Goal: Task Accomplishment & Management: Manage account settings

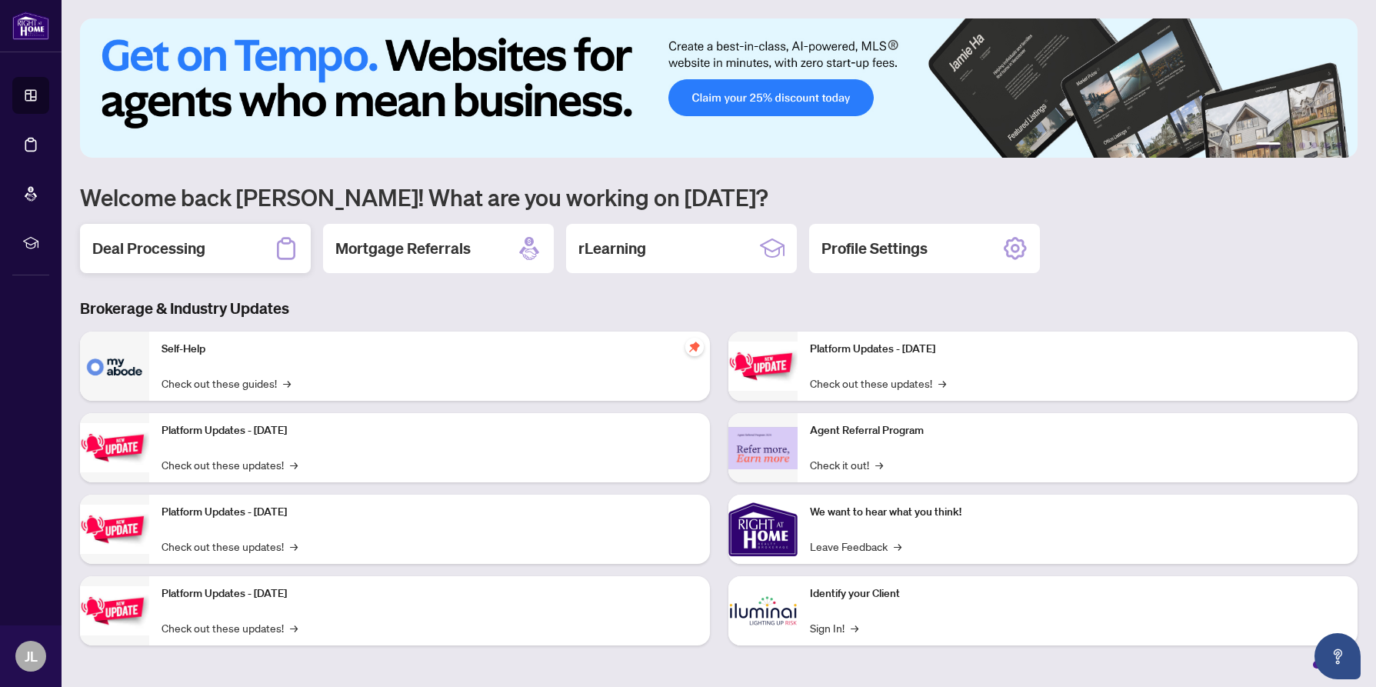
click at [178, 253] on h2 "Deal Processing" at bounding box center [148, 249] width 113 height 22
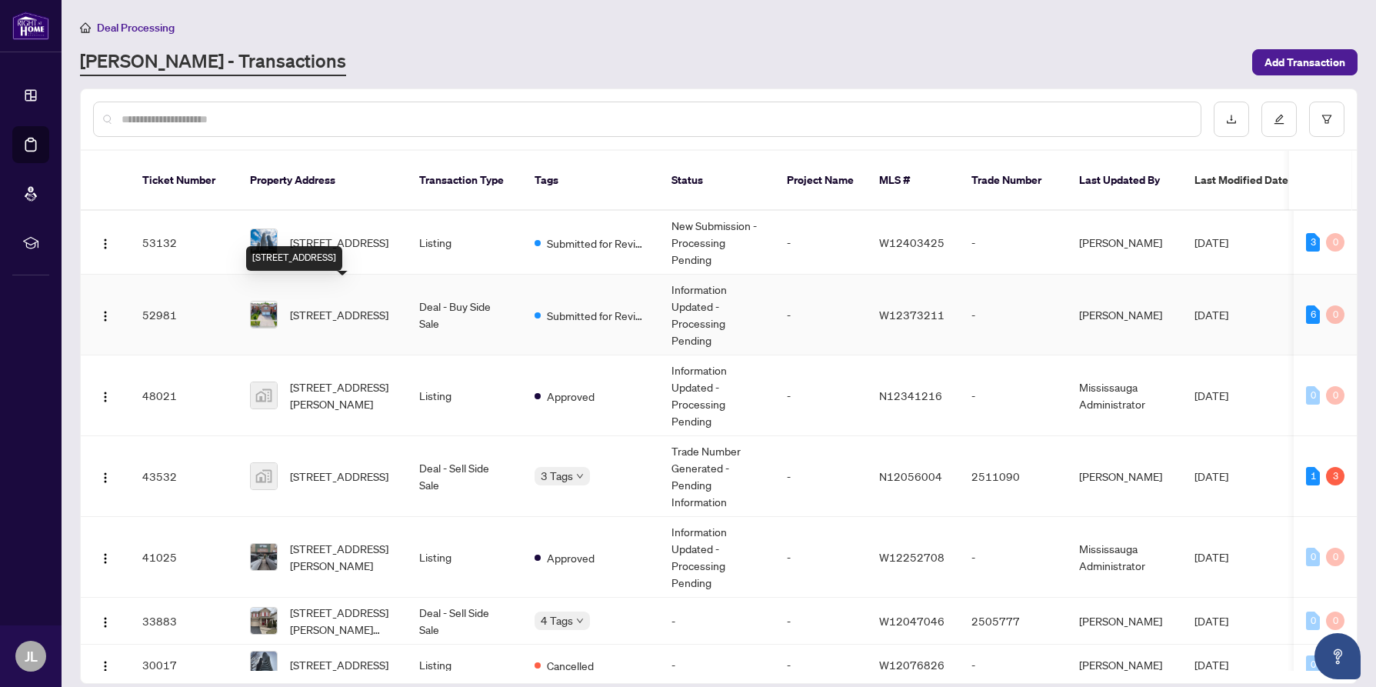
click at [332, 306] on span "[STREET_ADDRESS]" at bounding box center [339, 314] width 98 height 17
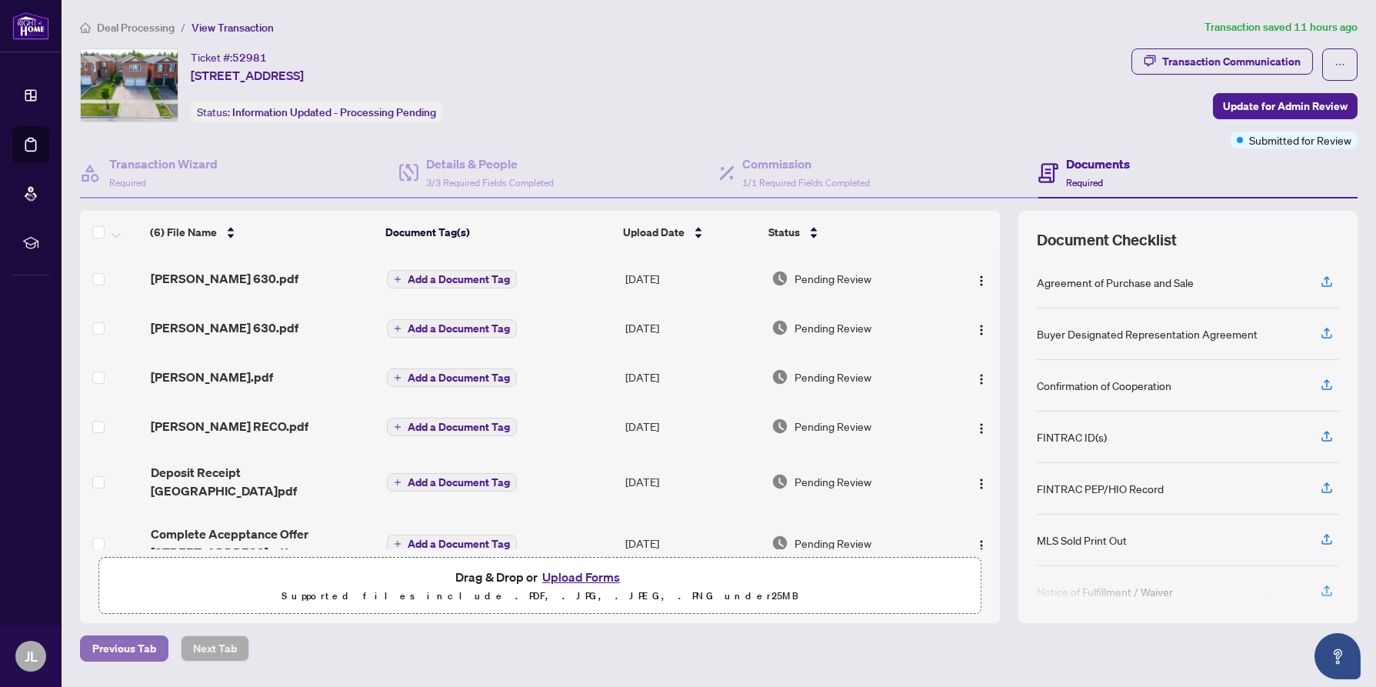
click at [126, 645] on span "Previous Tab" at bounding box center [124, 648] width 64 height 25
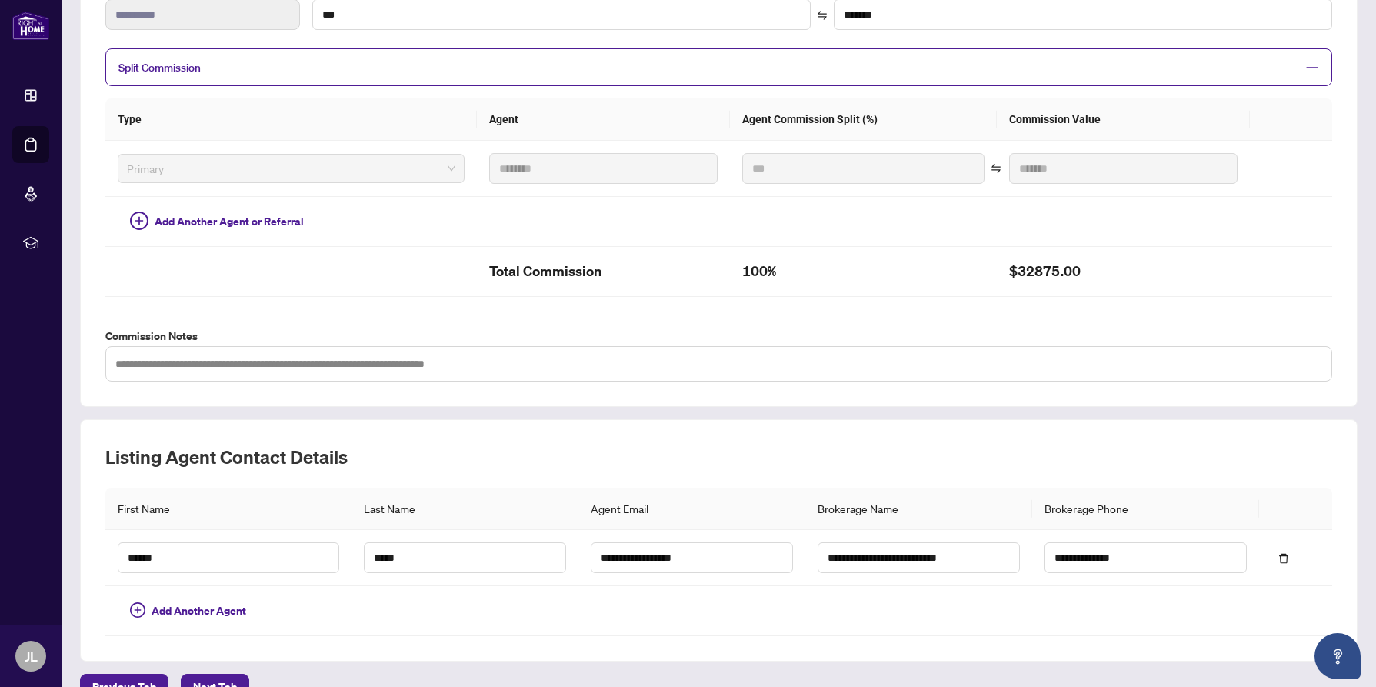
scroll to position [328, 0]
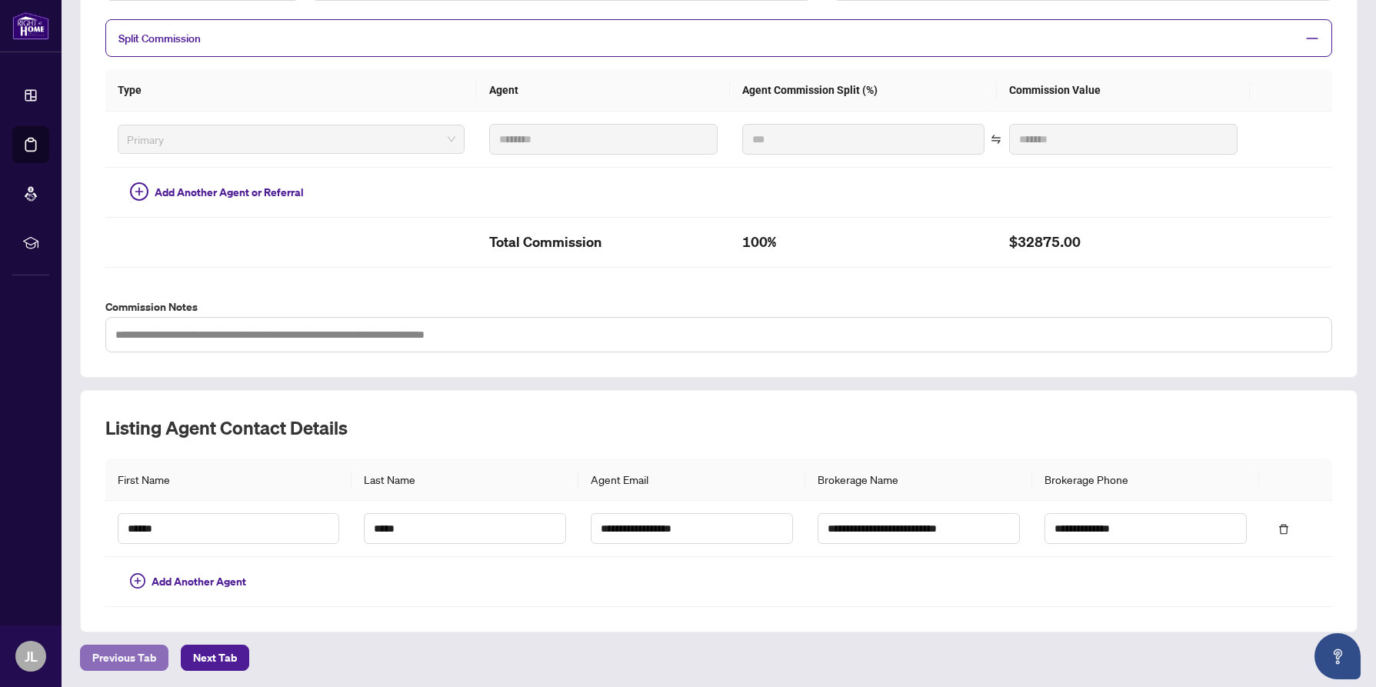
click at [126, 653] on span "Previous Tab" at bounding box center [124, 657] width 64 height 25
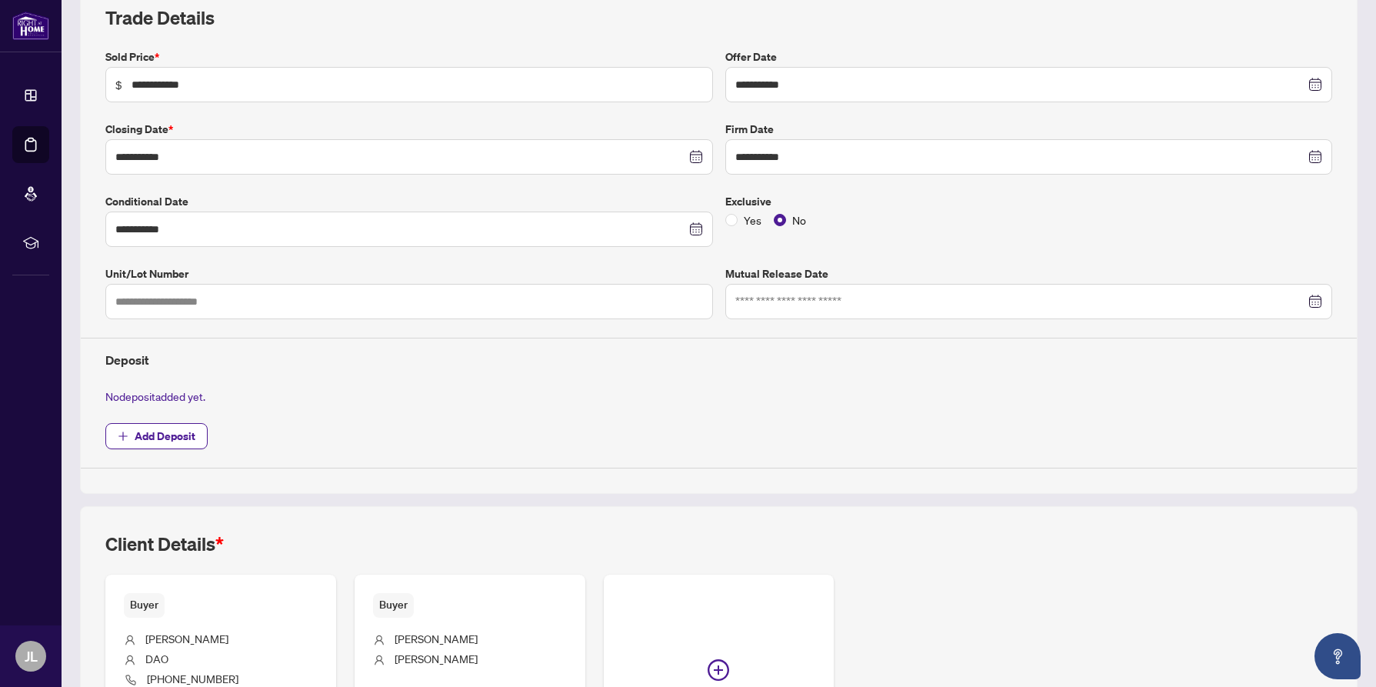
scroll to position [212, 0]
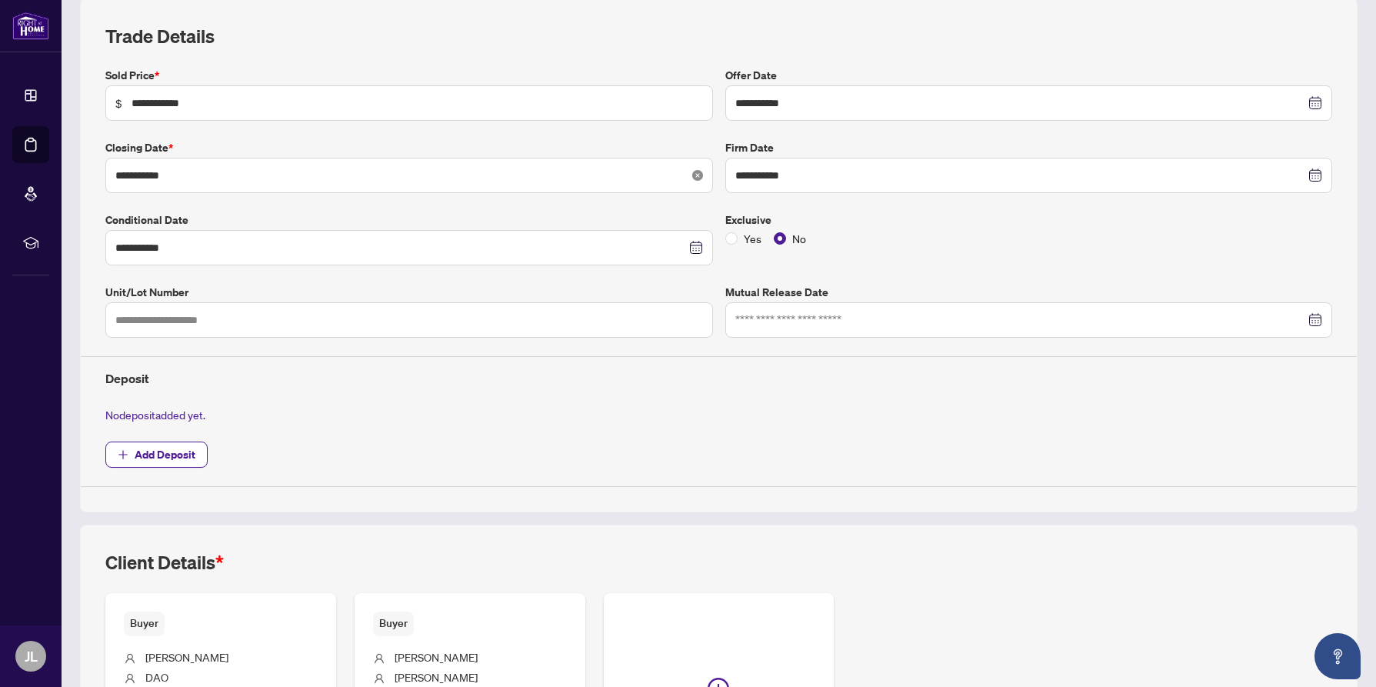
click at [697, 173] on icon "close-circle" at bounding box center [697, 175] width 11 height 11
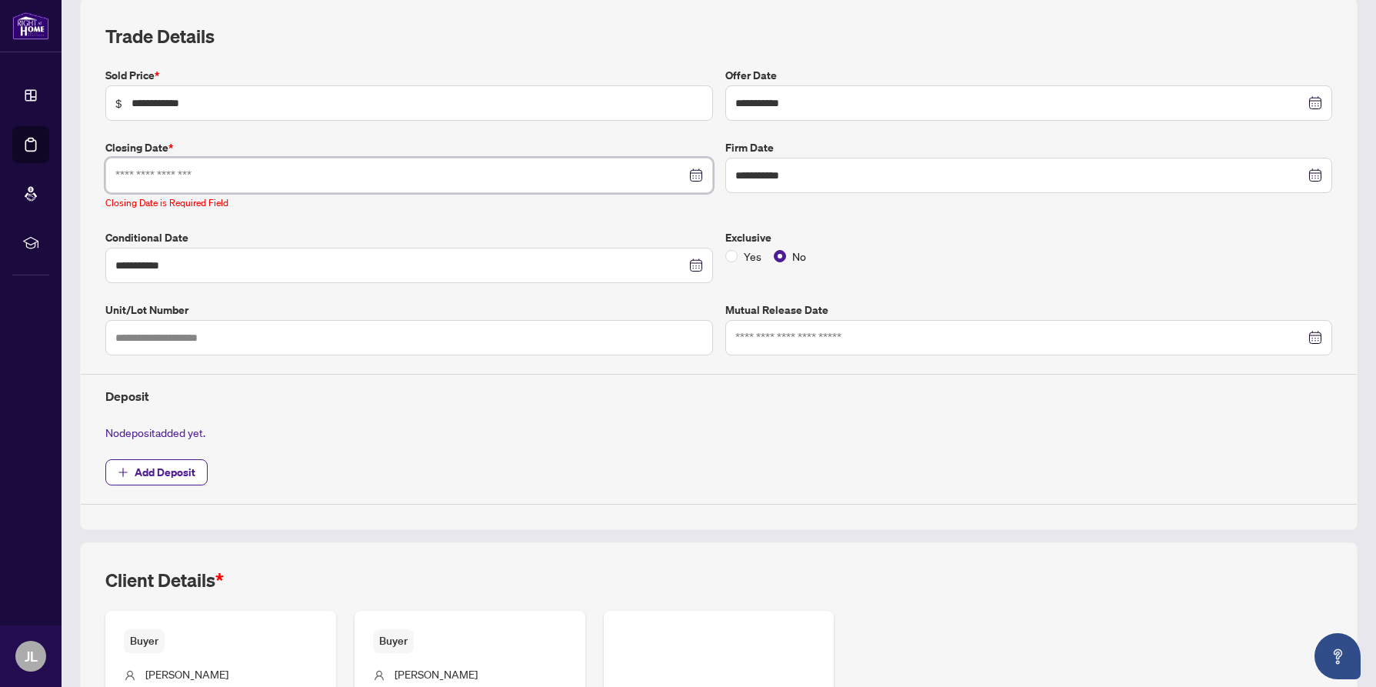
click at [189, 173] on input at bounding box center [400, 175] width 571 height 17
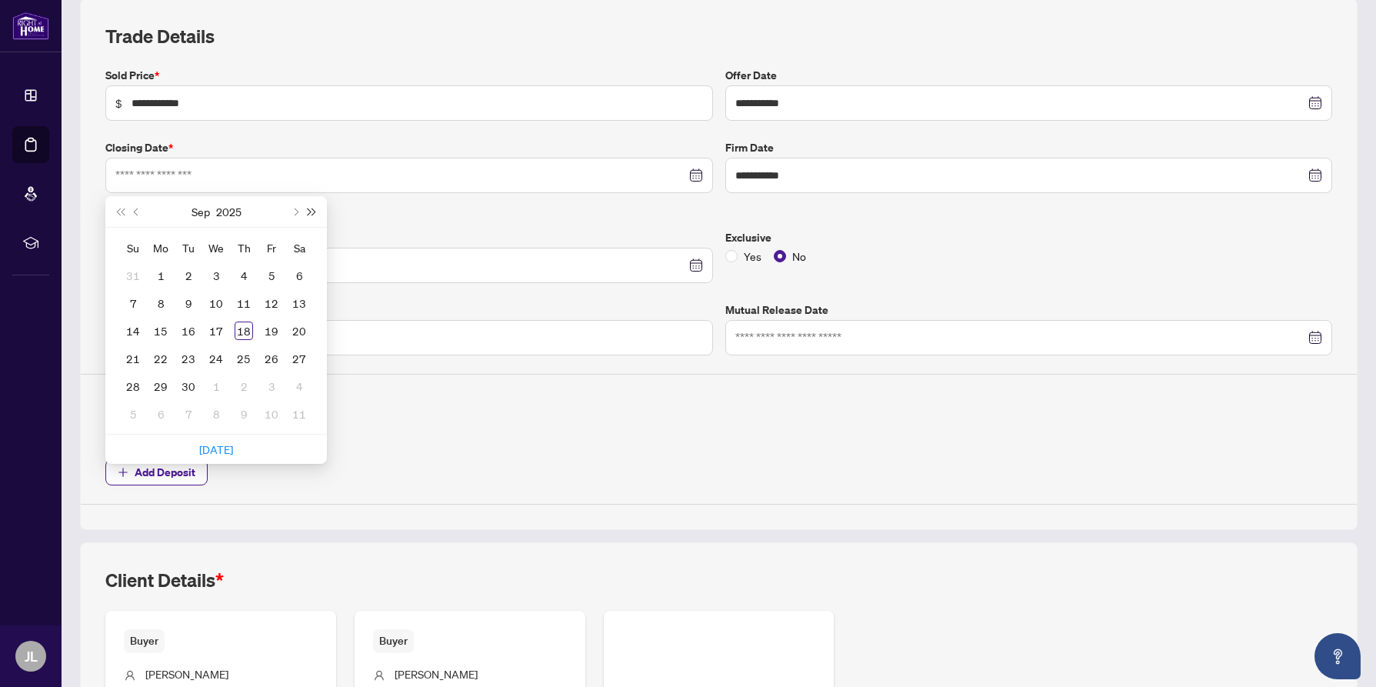
click at [315, 208] on button "Next year (Control + right)" at bounding box center [312, 211] width 17 height 31
click at [309, 208] on span "Next year (Control + right)" at bounding box center [312, 212] width 8 height 8
click at [135, 206] on button "Previous month (PageUp)" at bounding box center [136, 211] width 17 height 31
click at [121, 208] on span "Last year (Control + left)" at bounding box center [120, 212] width 8 height 8
click at [135, 208] on span "Previous month (PageUp)" at bounding box center [138, 212] width 8 height 8
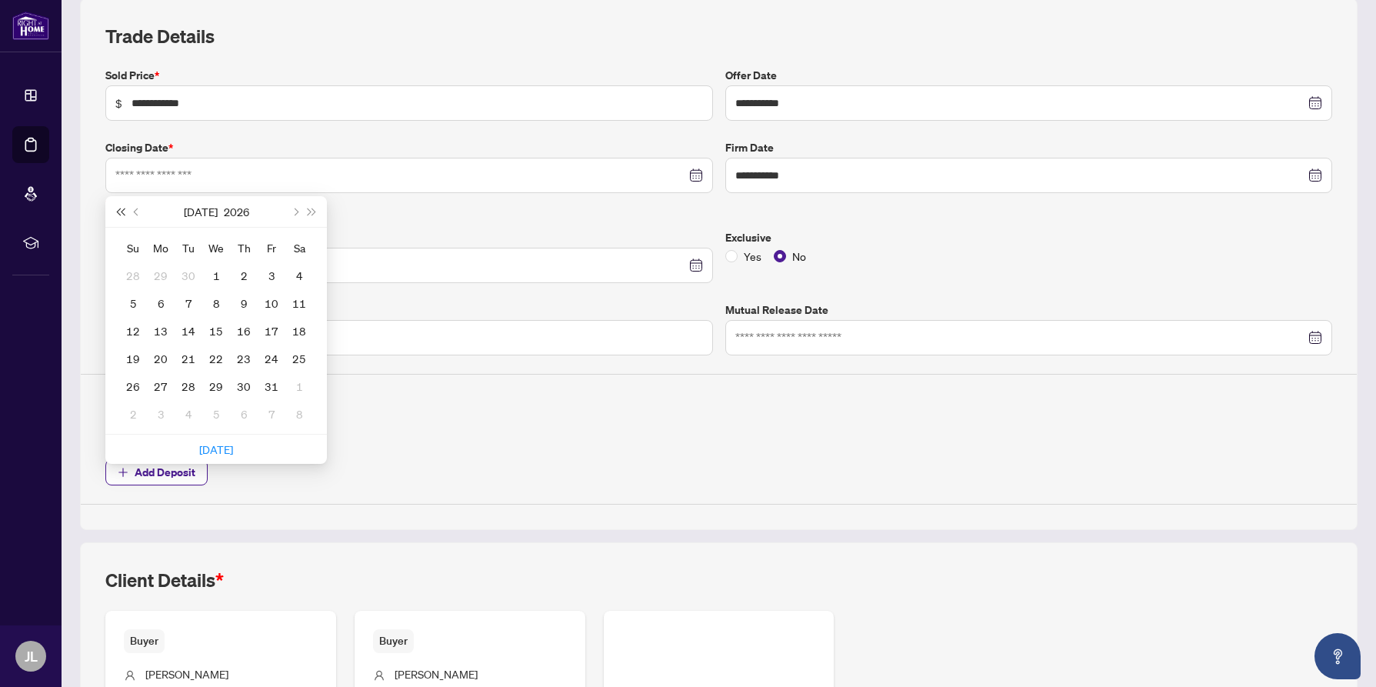
click at [123, 209] on span "Last year (Control + left)" at bounding box center [120, 212] width 8 height 8
click at [296, 208] on span "Next month (PageDown)" at bounding box center [295, 212] width 8 height 8
click at [297, 208] on span "Next month (PageDown)" at bounding box center [295, 212] width 8 height 8
click at [294, 208] on span "Next month (PageDown)" at bounding box center [295, 212] width 8 height 8
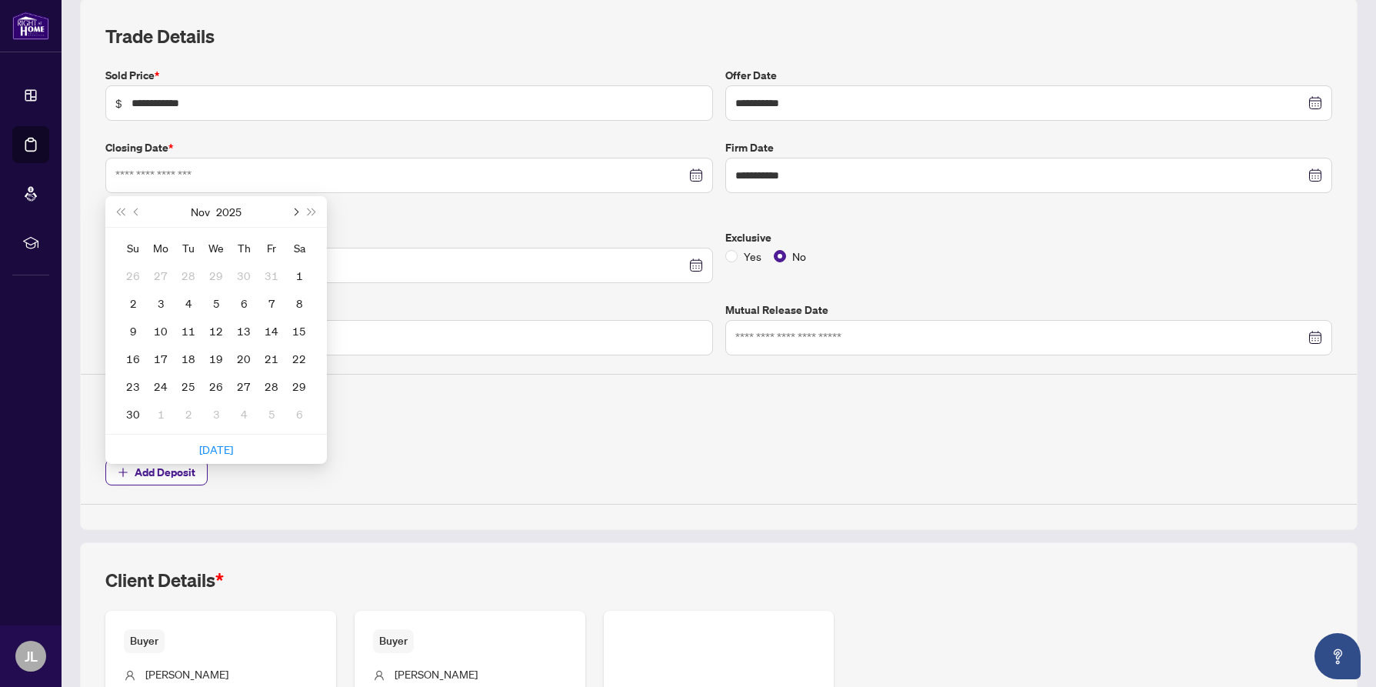
click at [294, 208] on span "Next month (PageDown)" at bounding box center [295, 212] width 8 height 8
type input "**********"
click at [215, 270] on div "3" at bounding box center [216, 275] width 18 height 18
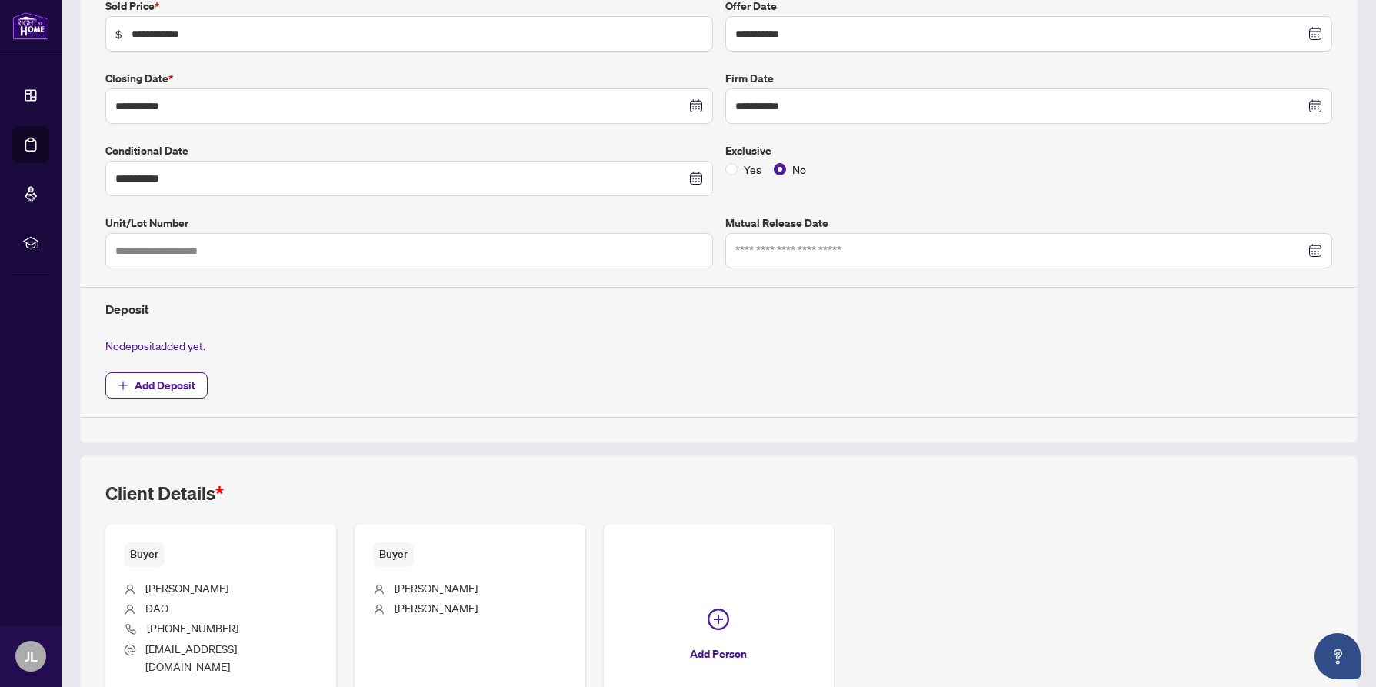
scroll to position [410, 0]
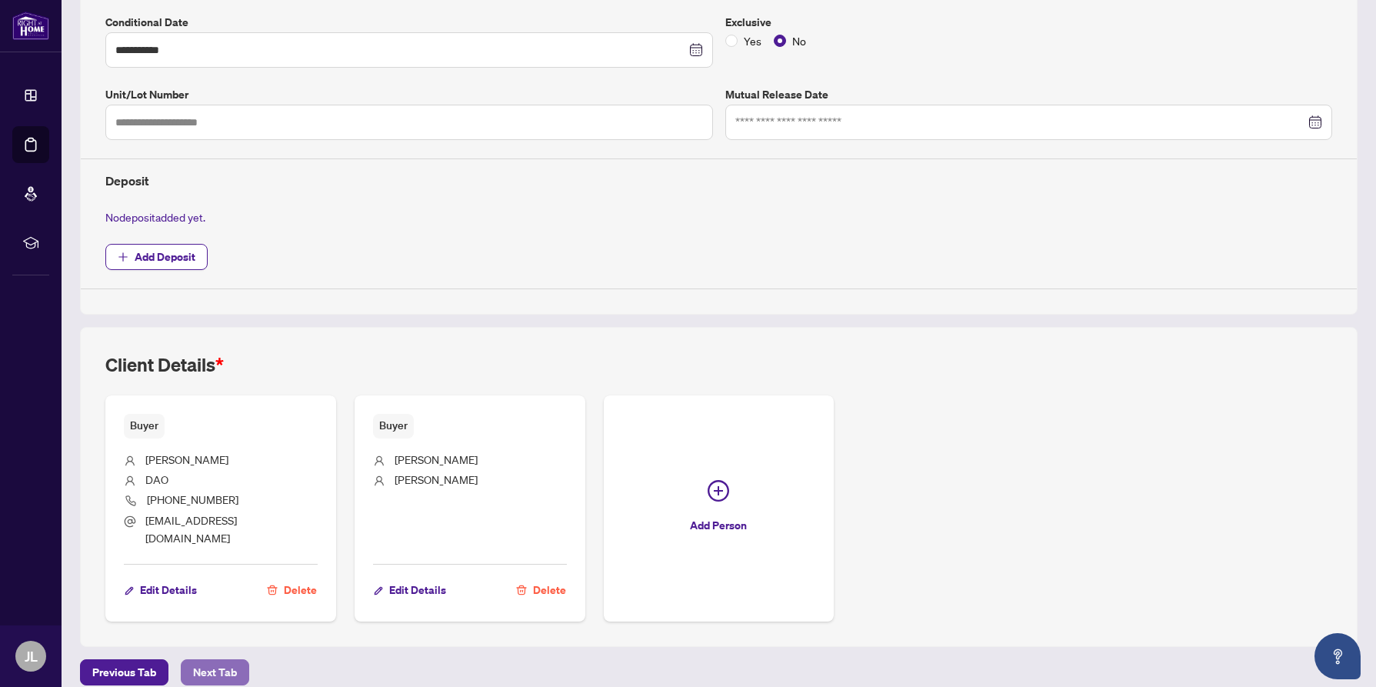
click at [204, 660] on span "Next Tab" at bounding box center [215, 672] width 44 height 25
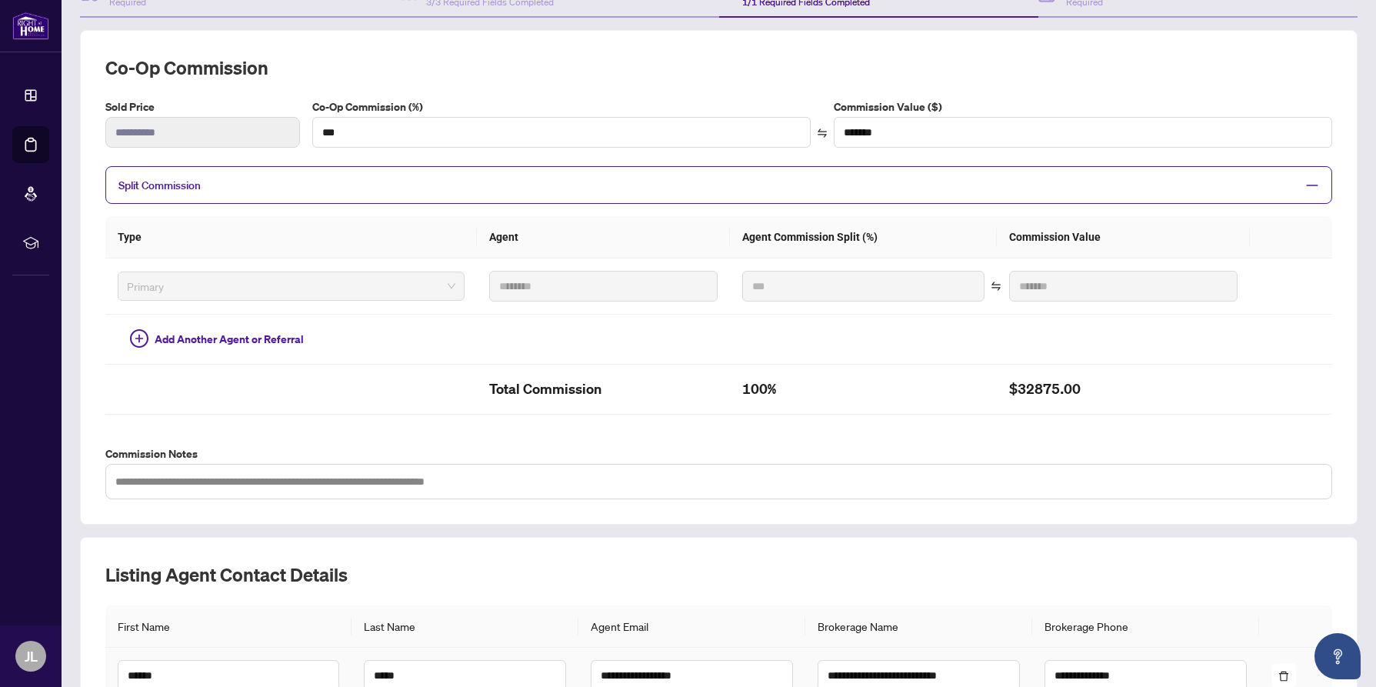
scroll to position [328, 0]
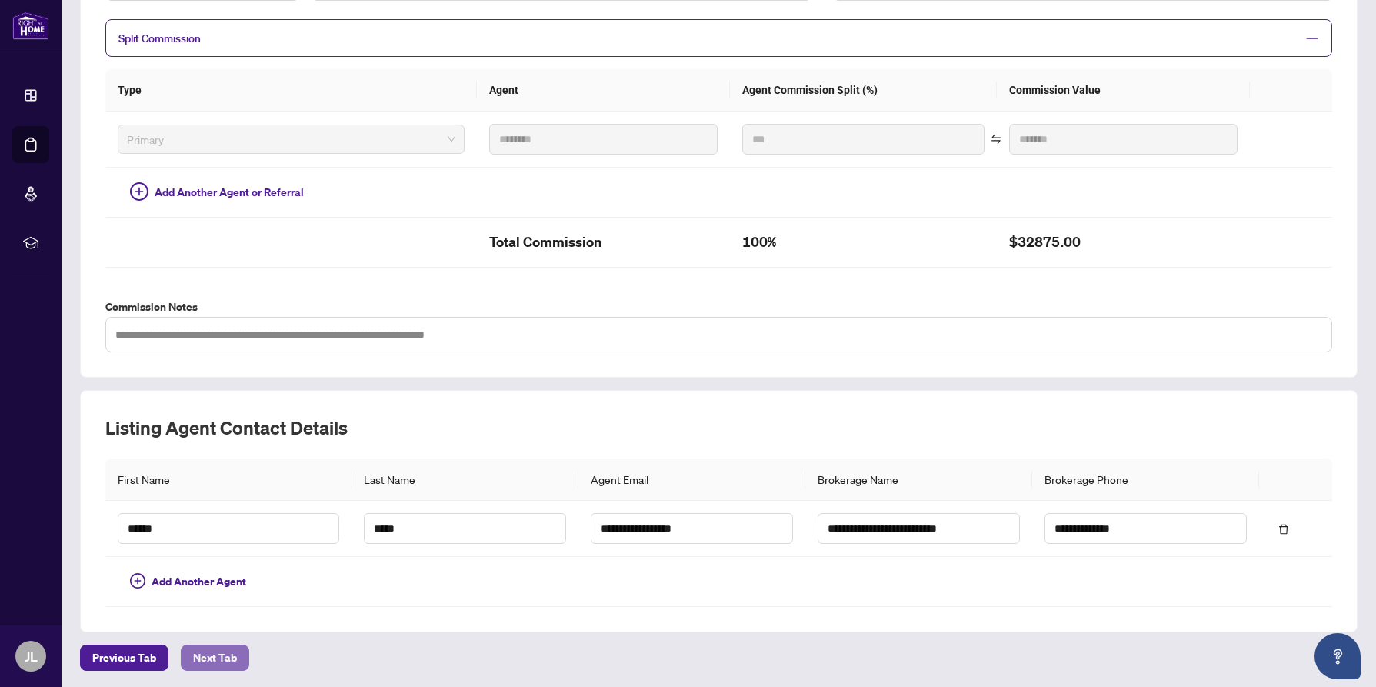
click at [208, 651] on span "Next Tab" at bounding box center [215, 657] width 44 height 25
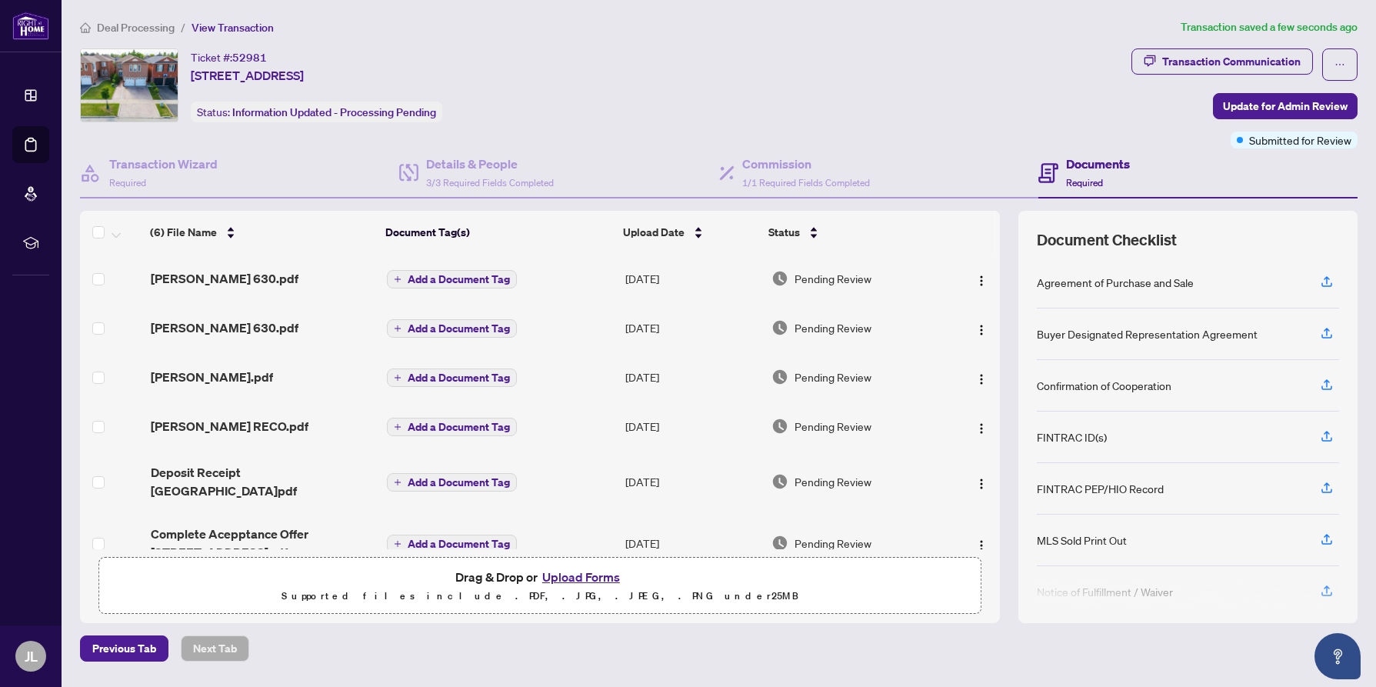
click at [575, 578] on button "Upload Forms" at bounding box center [581, 577] width 87 height 20
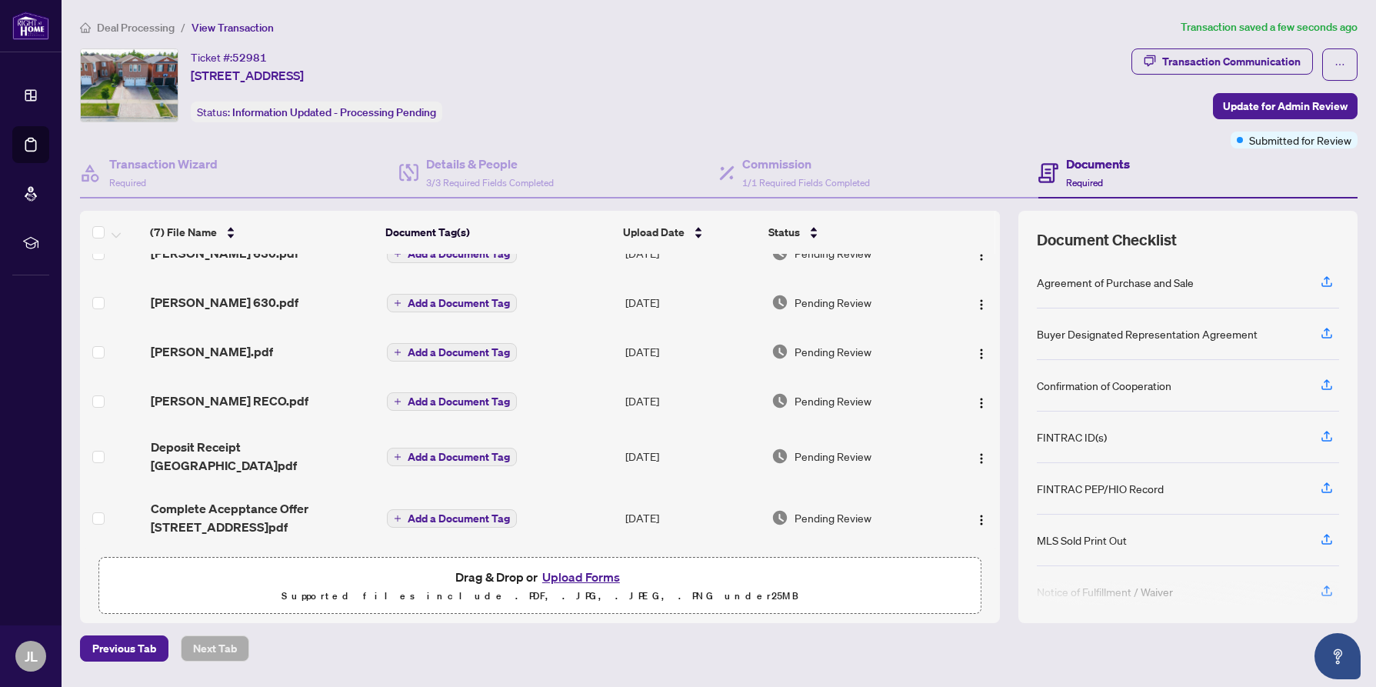
scroll to position [91, 0]
click at [975, 514] on img "button" at bounding box center [981, 520] width 12 height 12
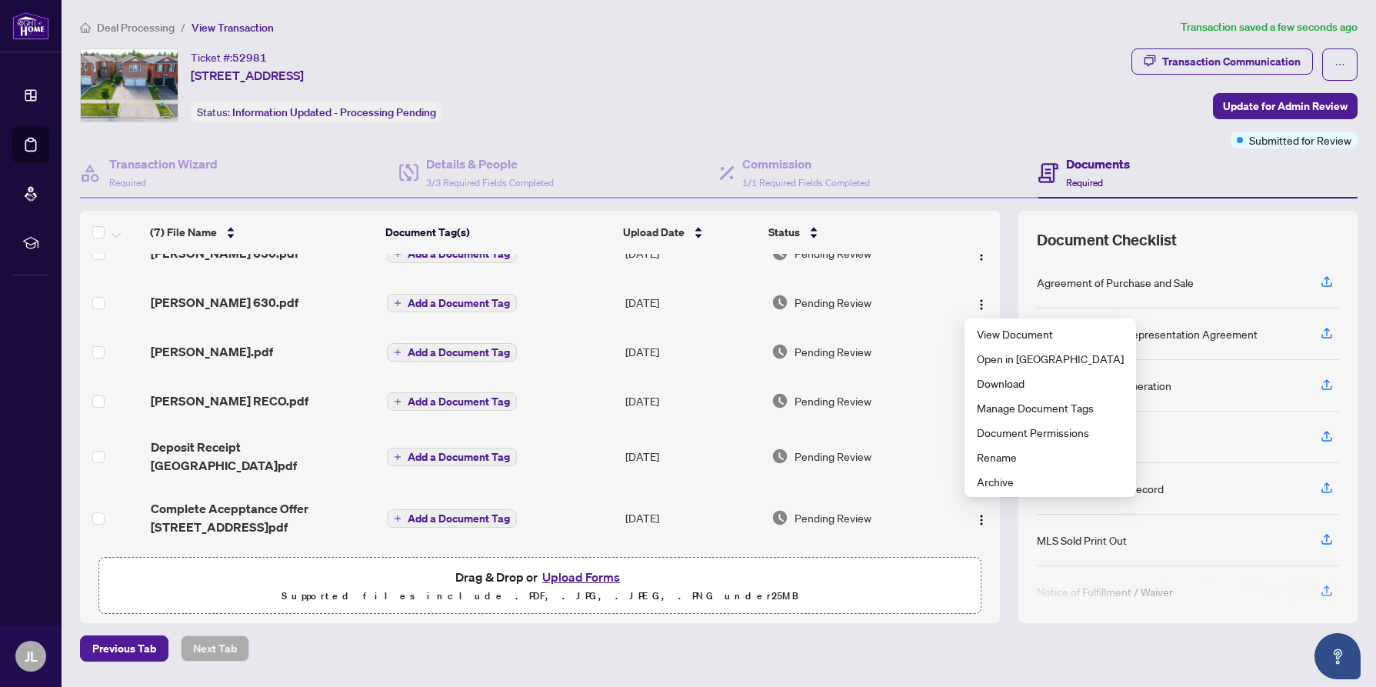
click at [983, 558] on div "(7) File Name Document Tag(s) Upload Date Status Quy Quyen Complete Offer Accep…" at bounding box center [540, 417] width 920 height 412
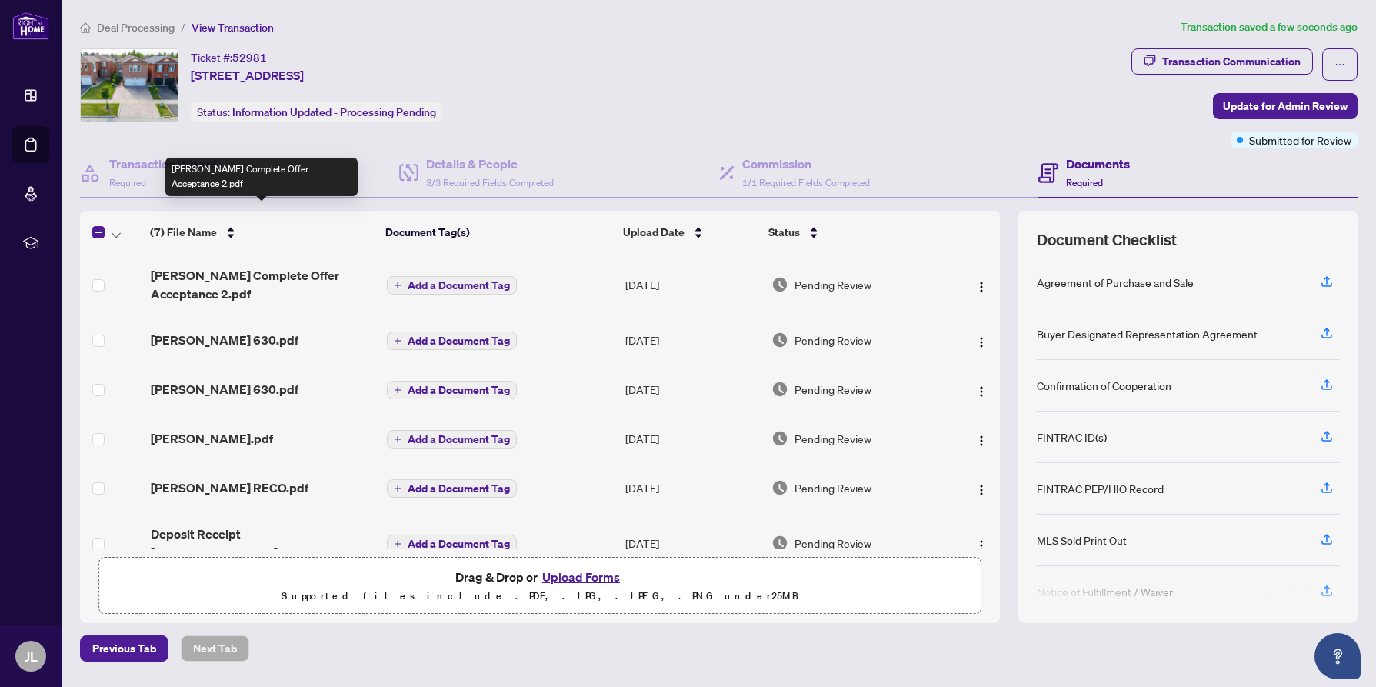
scroll to position [92, 0]
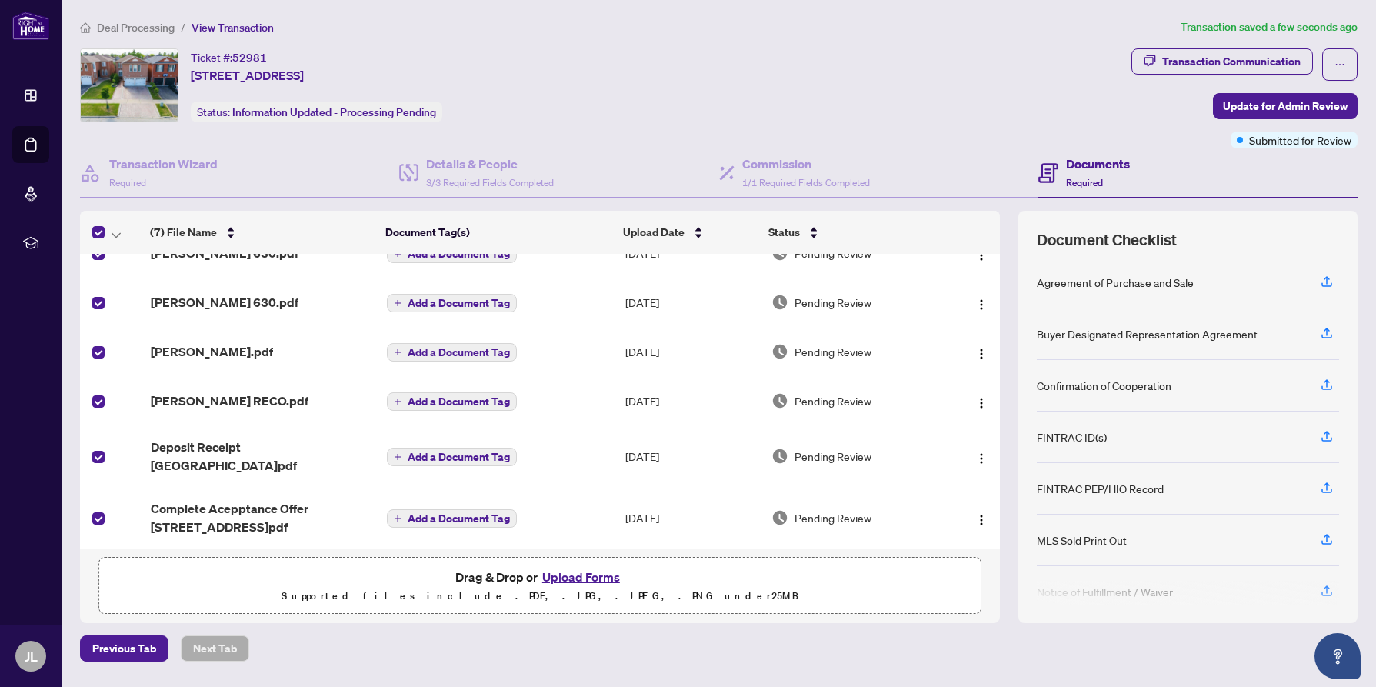
click at [122, 515] on td at bounding box center [112, 518] width 65 height 62
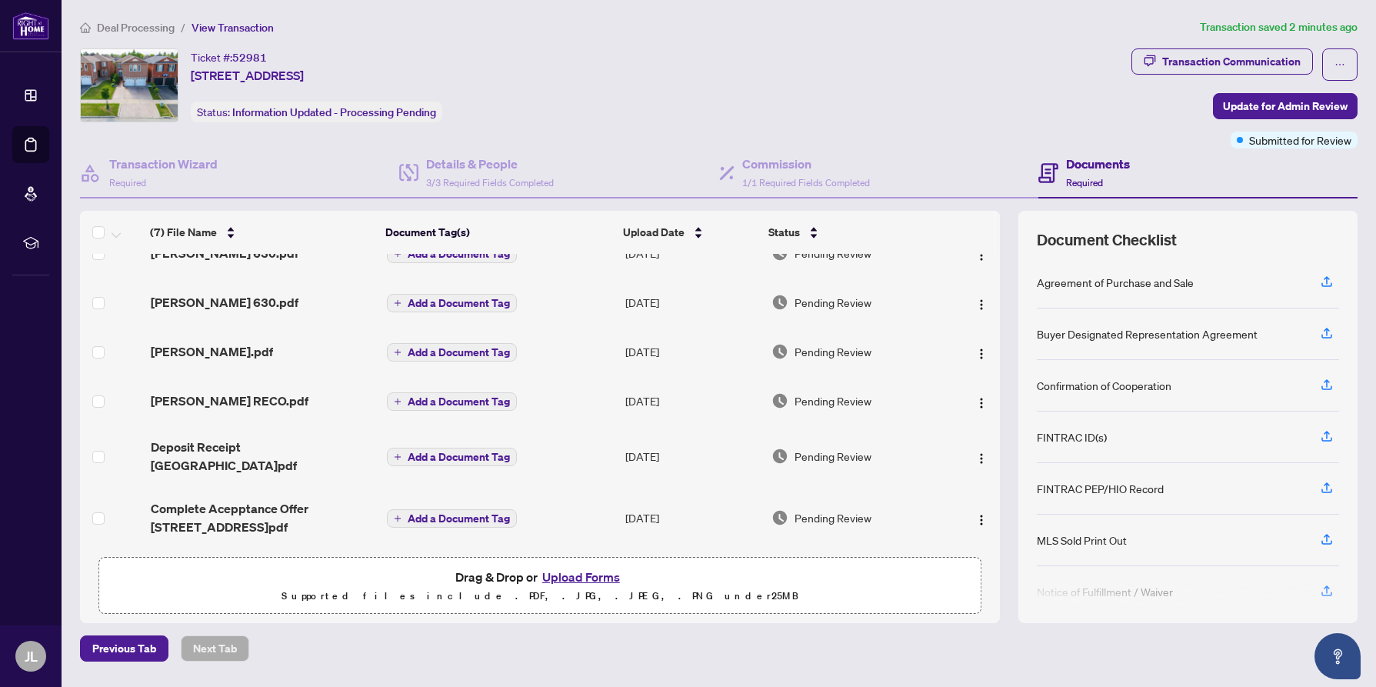
click at [485, 513] on span "Add a Document Tag" at bounding box center [459, 518] width 102 height 11
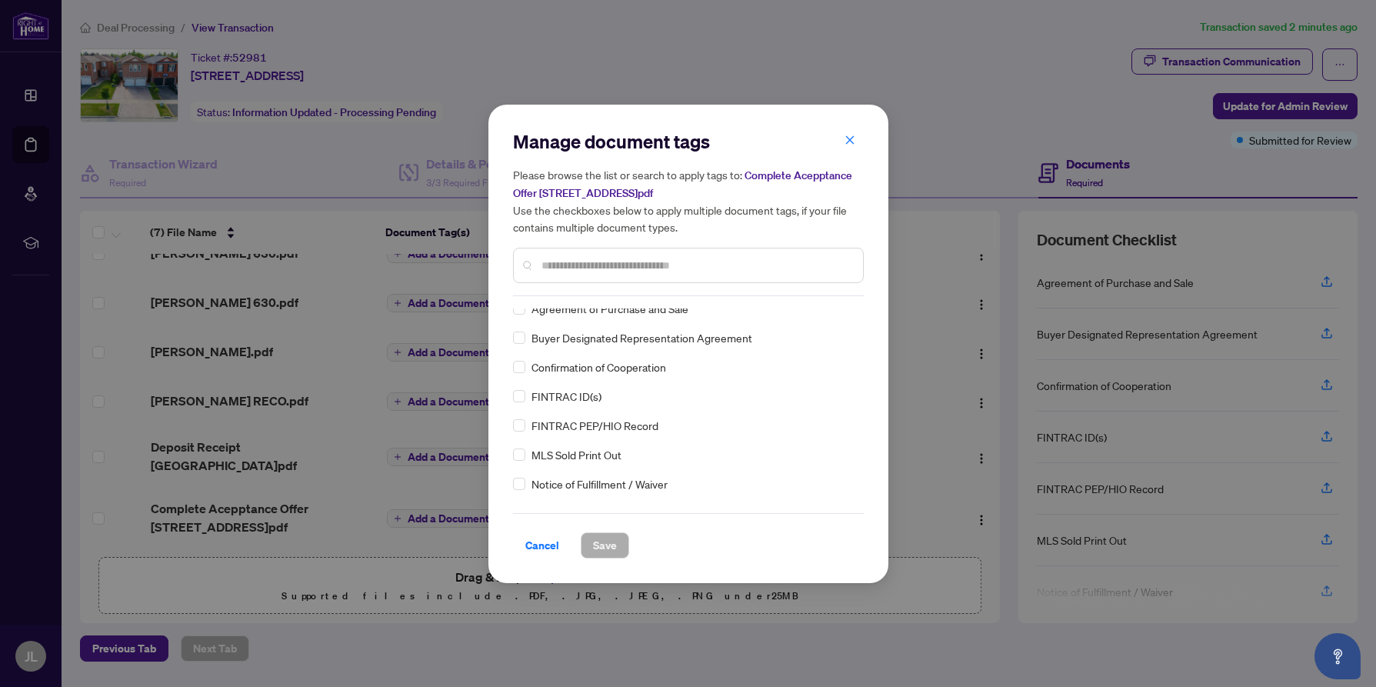
scroll to position [0, 0]
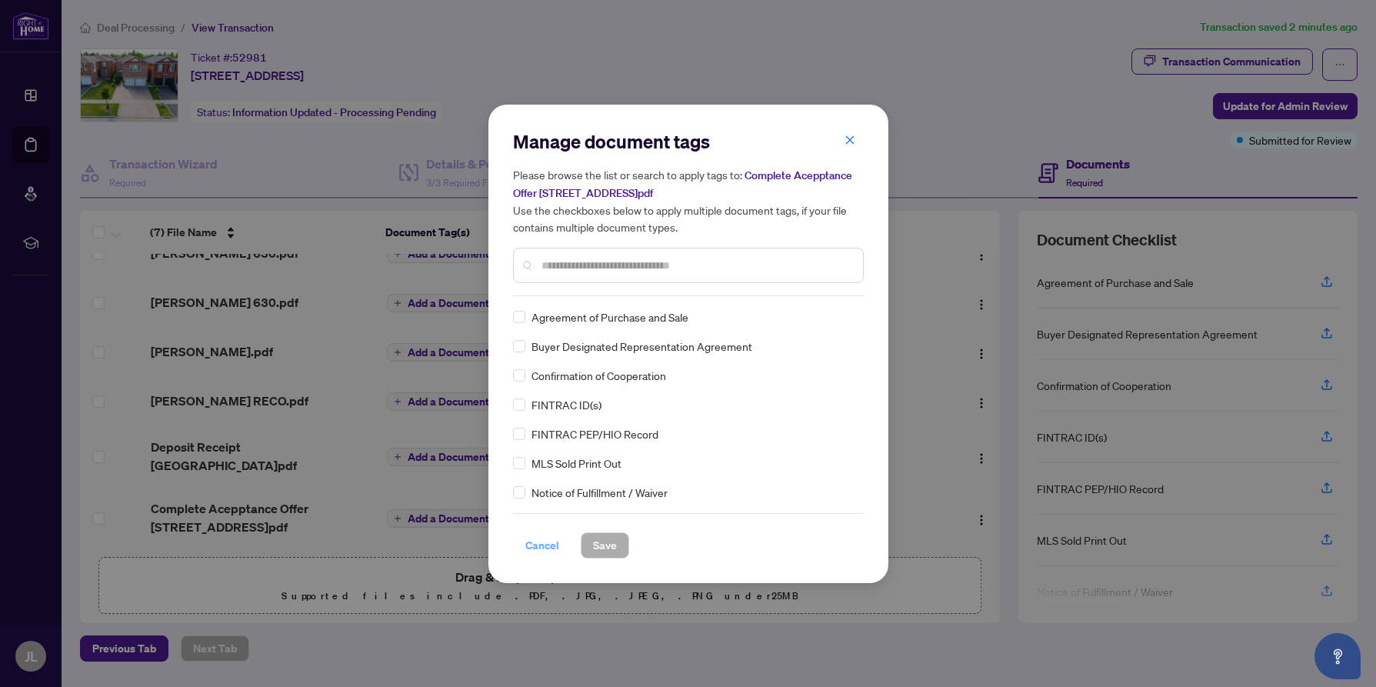
click at [531, 545] on span "Cancel" at bounding box center [542, 545] width 34 height 25
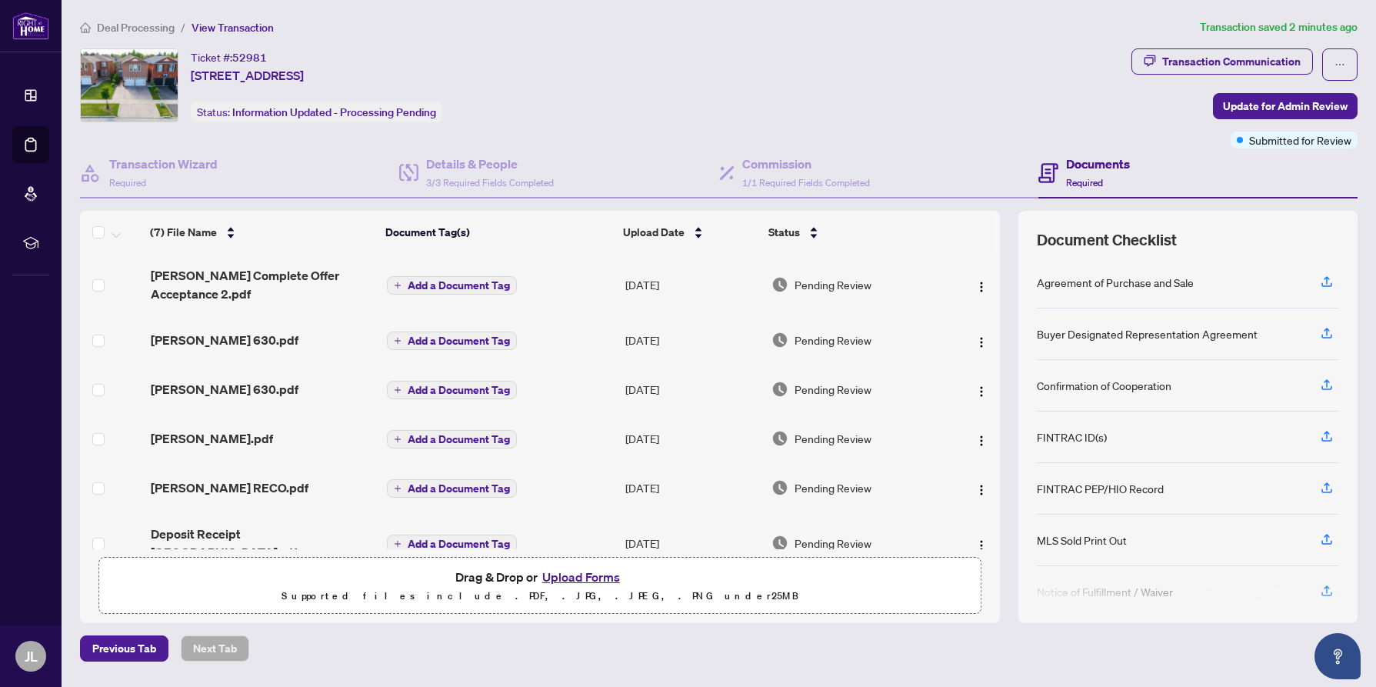
click at [481, 282] on span "Add a Document Tag" at bounding box center [459, 285] width 102 height 11
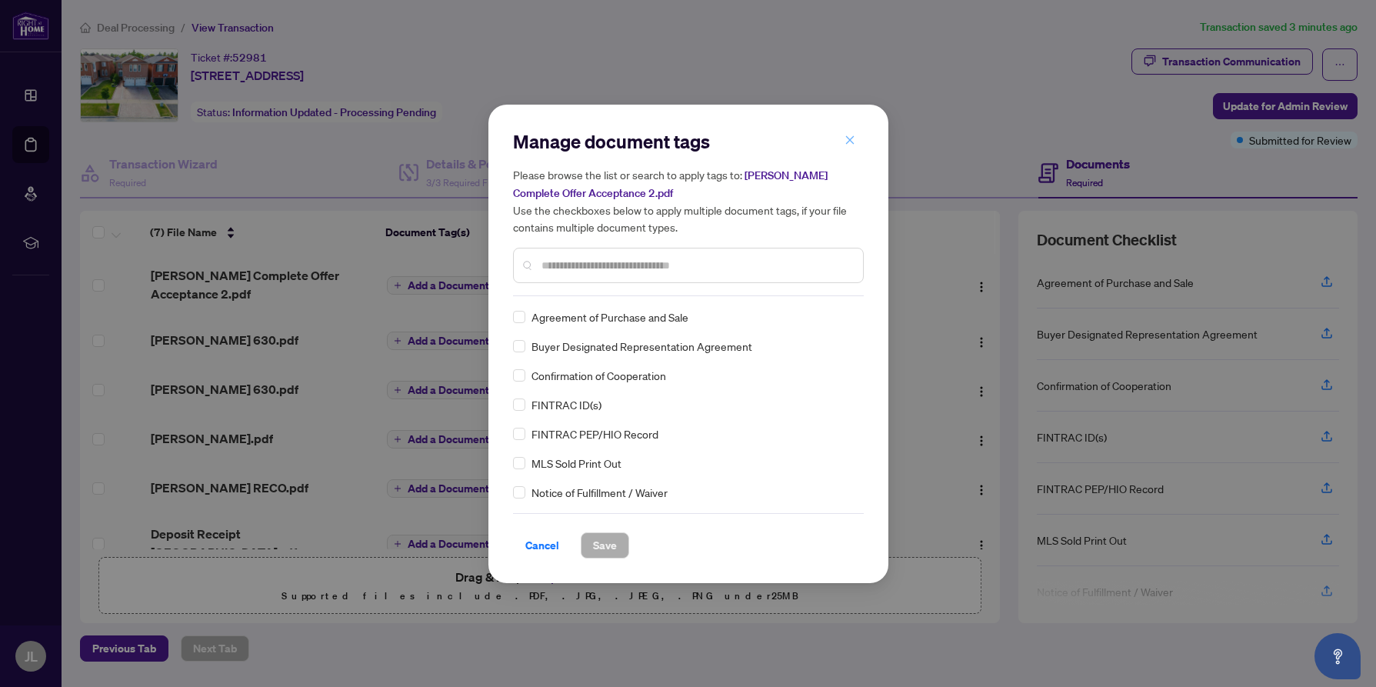
click at [850, 140] on icon "close" at bounding box center [849, 140] width 8 height 8
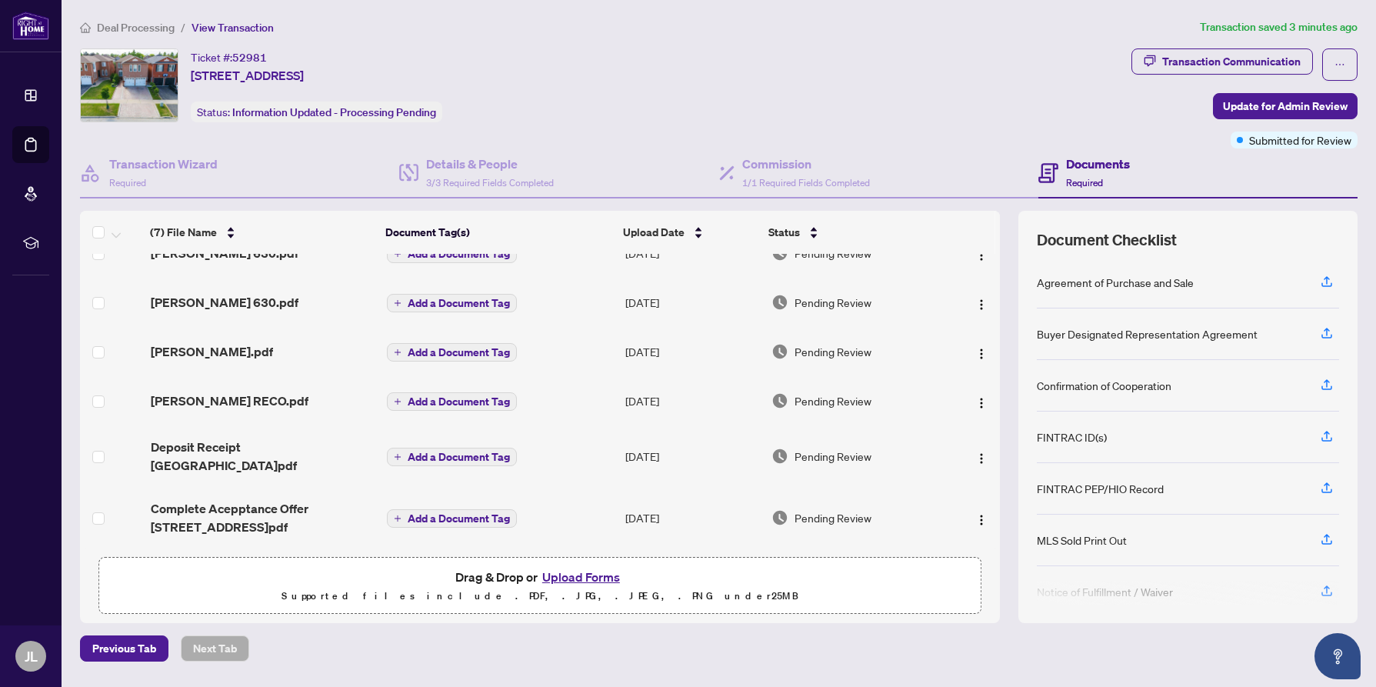
scroll to position [91, 0]
click at [975, 514] on img "button" at bounding box center [981, 520] width 12 height 12
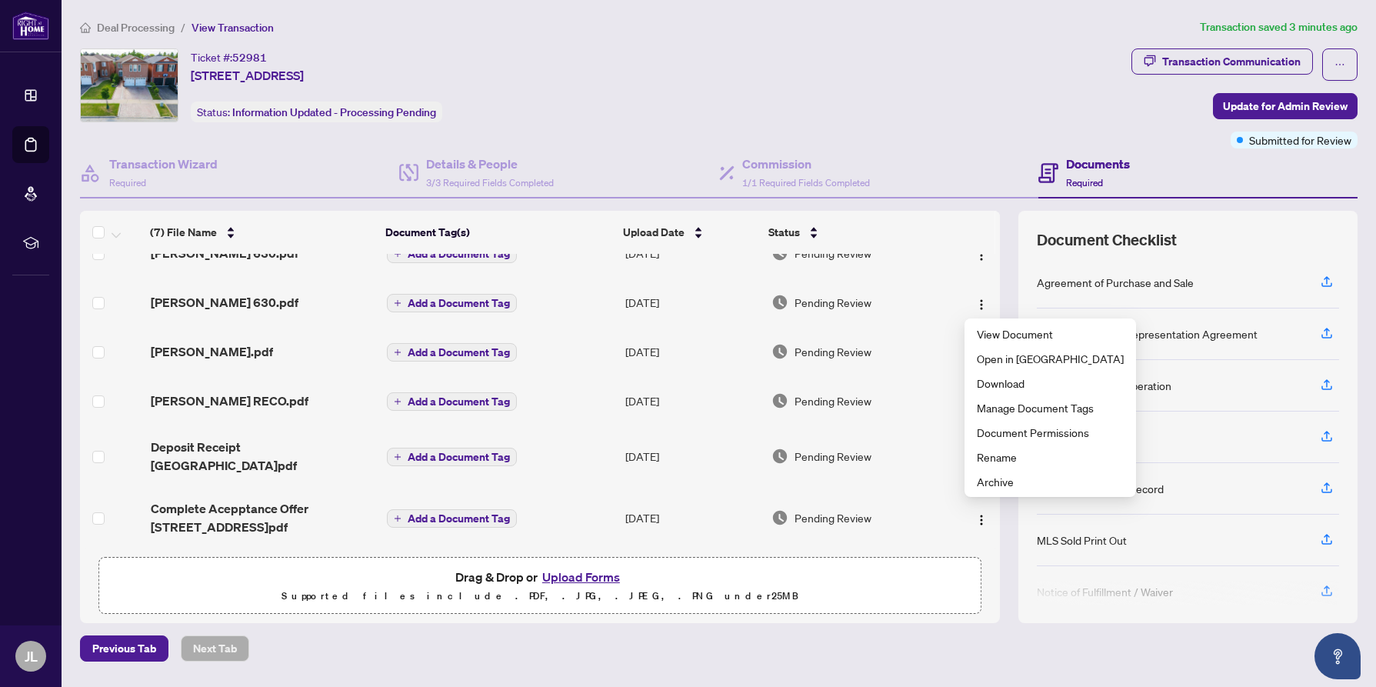
click at [931, 531] on td "Pending Review" at bounding box center [856, 518] width 182 height 62
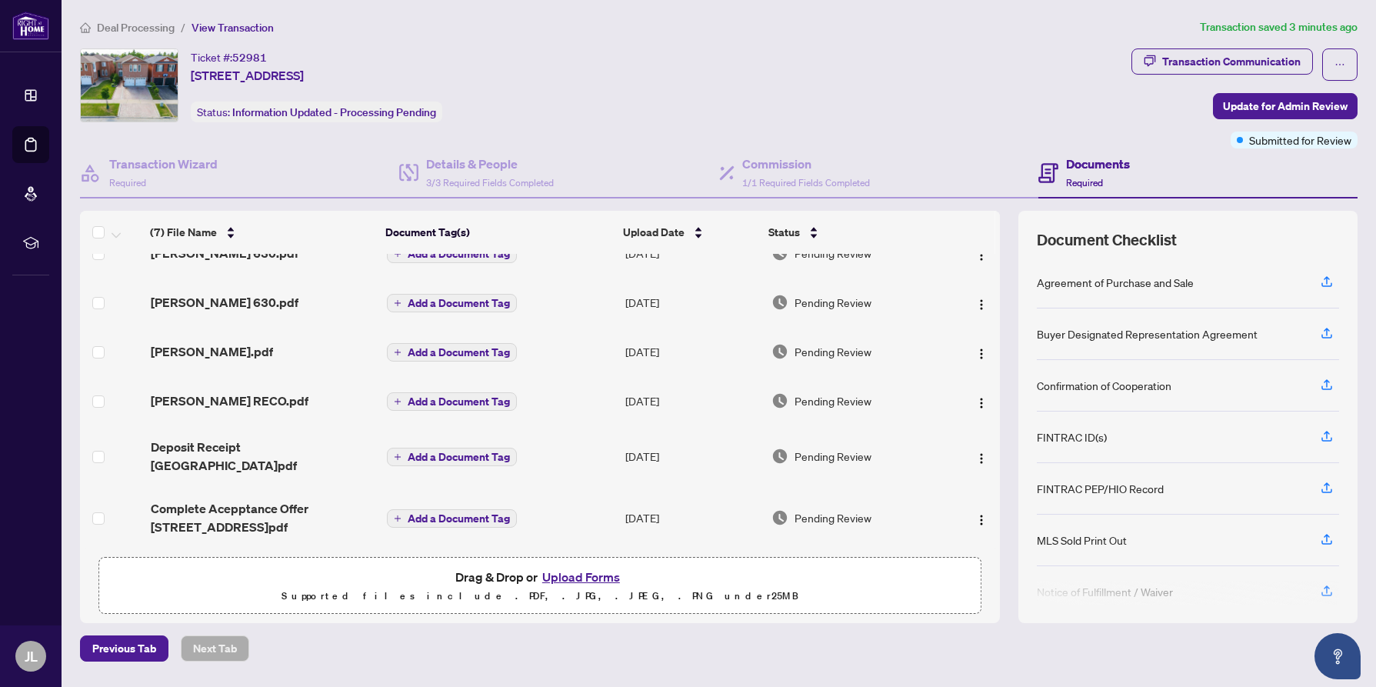
scroll to position [92, 0]
click at [1257, 105] on span "Update for Admin Review" at bounding box center [1285, 106] width 125 height 25
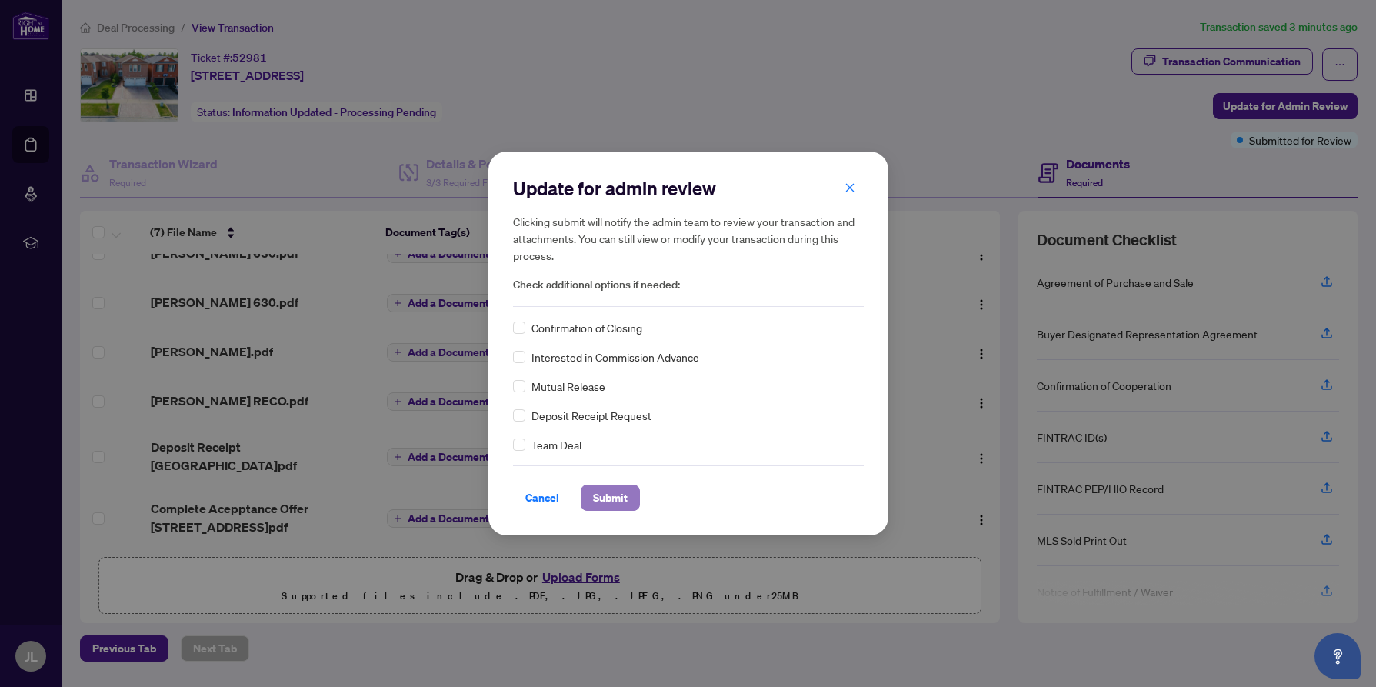
click at [609, 497] on span "Submit" at bounding box center [610, 497] width 35 height 25
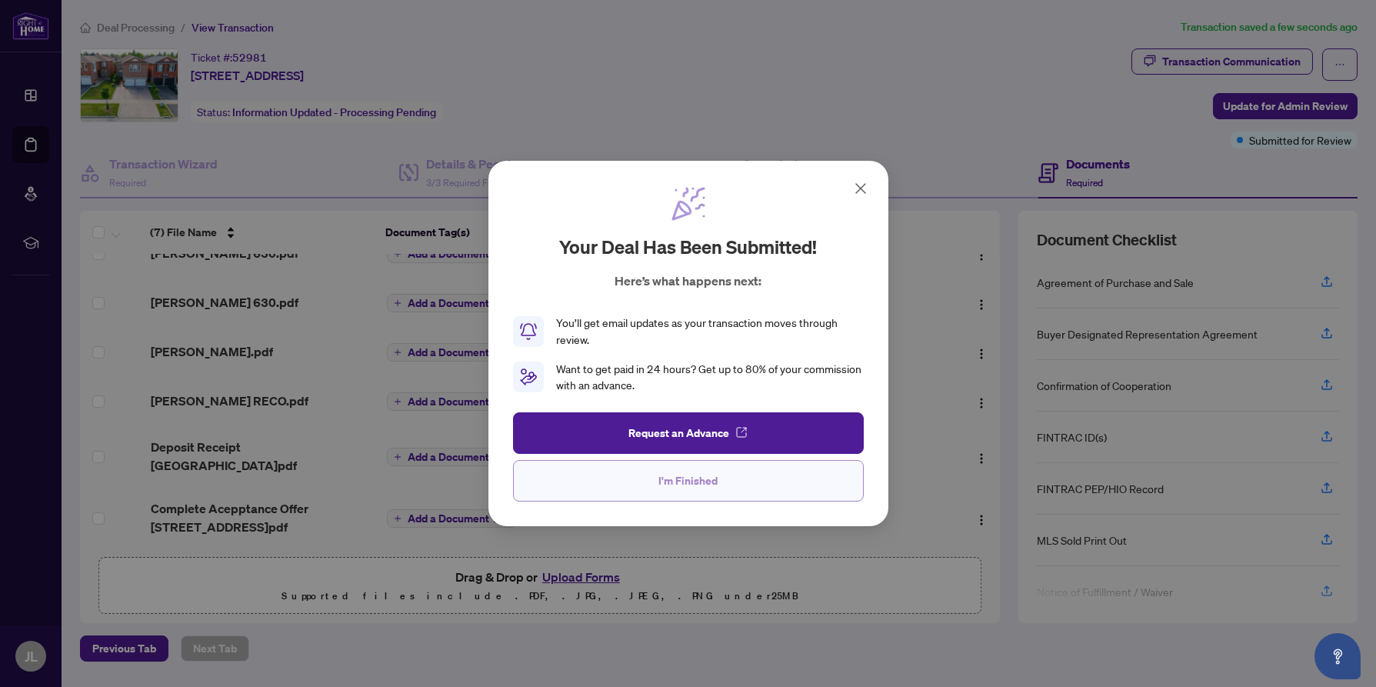
click at [683, 478] on span "I'm Finished" at bounding box center [687, 480] width 59 height 25
